Goal: Information Seeking & Learning: Check status

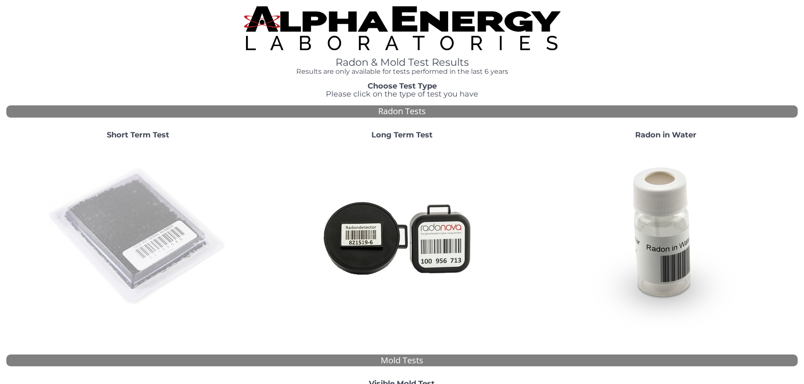
click at [160, 227] on img at bounding box center [137, 236] width 181 height 181
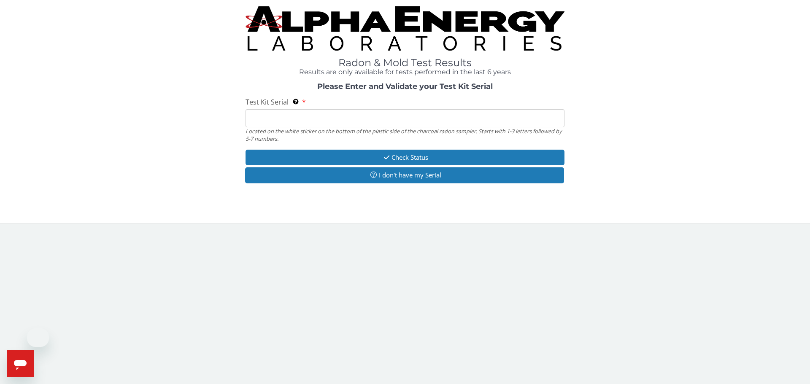
click at [454, 115] on input "Test Kit Serial Located on the white sticker on the bottom of the plastic side …" at bounding box center [405, 118] width 319 height 18
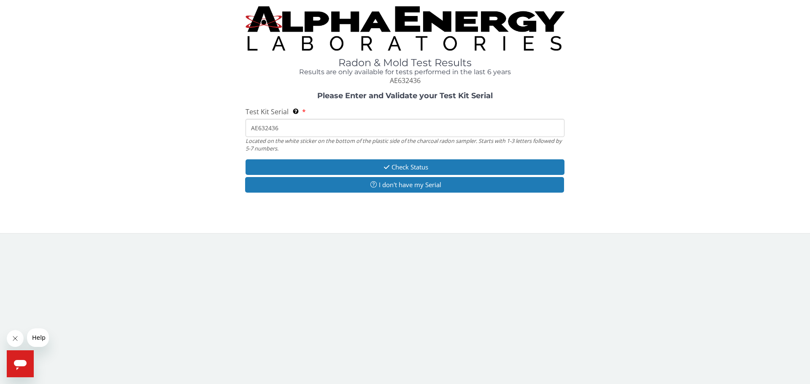
type input "AE632436"
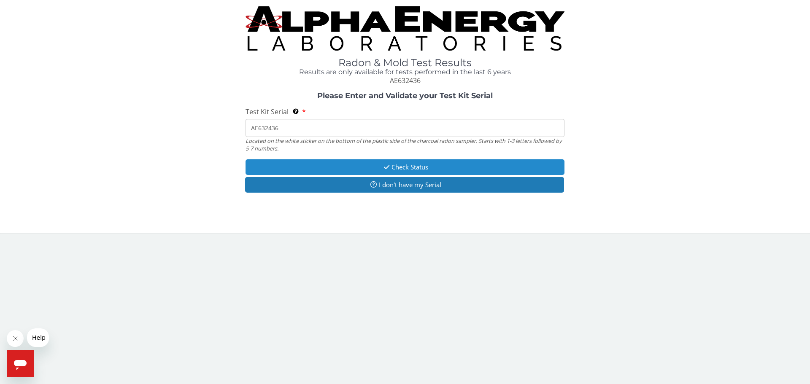
click at [427, 171] on button "Check Status" at bounding box center [405, 168] width 319 height 16
